Goal: Task Accomplishment & Management: Use online tool/utility

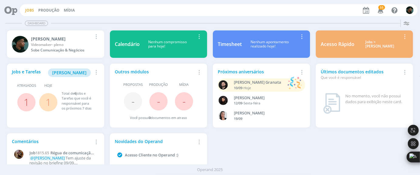
click at [28, 11] on link "Jobs" at bounding box center [29, 10] width 9 height 5
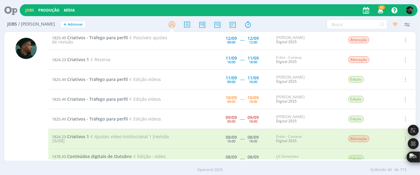
scroll to position [409, 0]
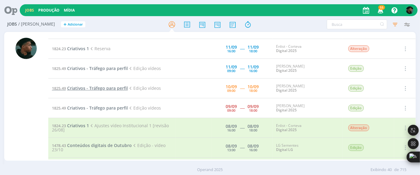
click at [84, 85] on span "Criativos - Tráfego para perfil" at bounding box center [97, 88] width 61 height 6
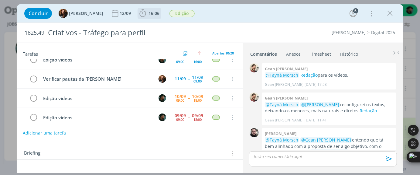
scroll to position [280, 0]
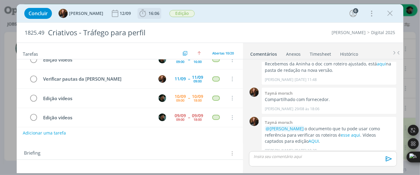
click at [138, 18] on button "16:06" at bounding box center [149, 13] width 23 height 10
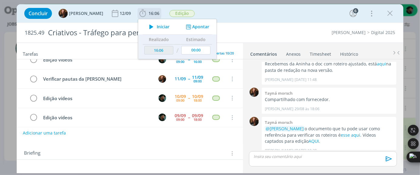
click at [146, 27] on icon "dialog" at bounding box center [151, 27] width 11 height 8
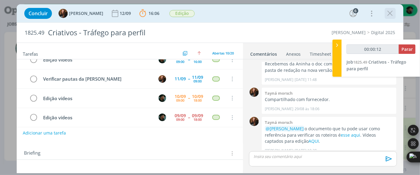
click at [388, 12] on icon "dialog" at bounding box center [390, 13] width 9 height 9
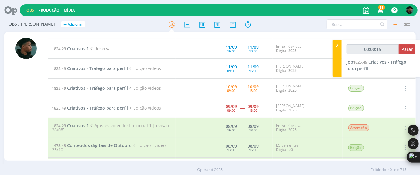
click at [104, 105] on span "Criativos - Tráfego para perfil" at bounding box center [97, 108] width 61 height 6
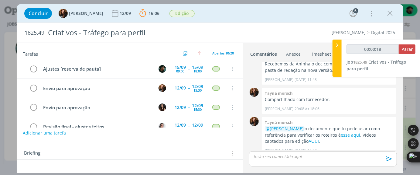
scroll to position [124, 0]
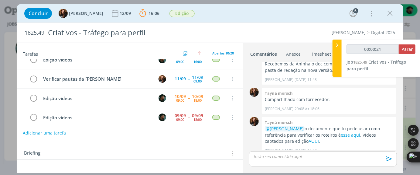
click at [41, 125] on div "Ajustes [reserva de pauta] [DATE] 09:00 -- [DATE] 18:00 Cancelar Envio para apr…" at bounding box center [130, 93] width 226 height 68
click at [31, 113] on icon "dialog" at bounding box center [33, 117] width 8 height 9
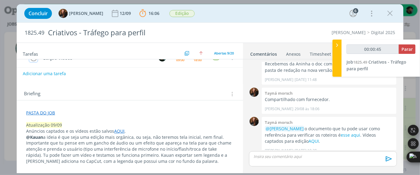
scroll to position [62, 0]
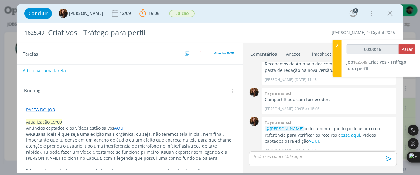
click at [44, 108] on link "PASTA DO JOB" at bounding box center [40, 110] width 29 height 6
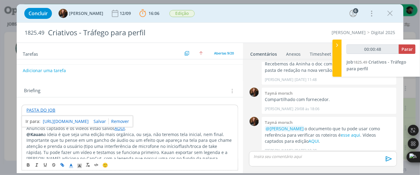
click at [64, 121] on link "[URL][DOMAIN_NAME]" at bounding box center [66, 121] width 46 height 8
type input "00:24:18"
